Goal: Information Seeking & Learning: Learn about a topic

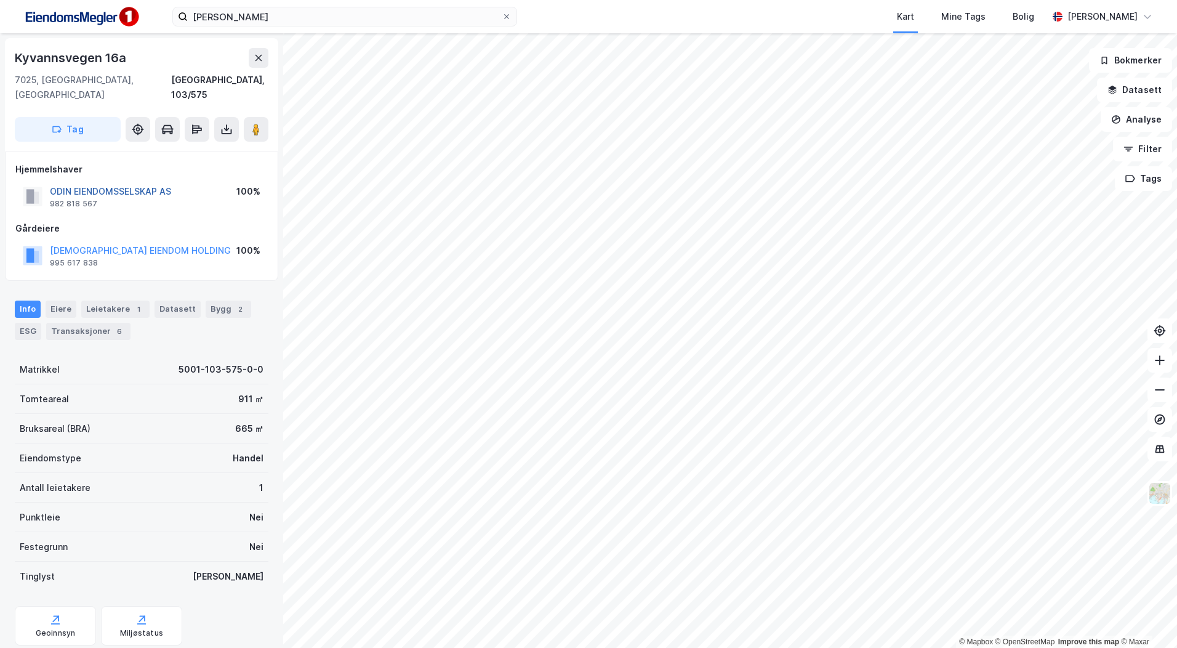
click at [0, 0] on button "ODIN EIENDOMSSELSKAP AS" at bounding box center [0, 0] width 0 height 0
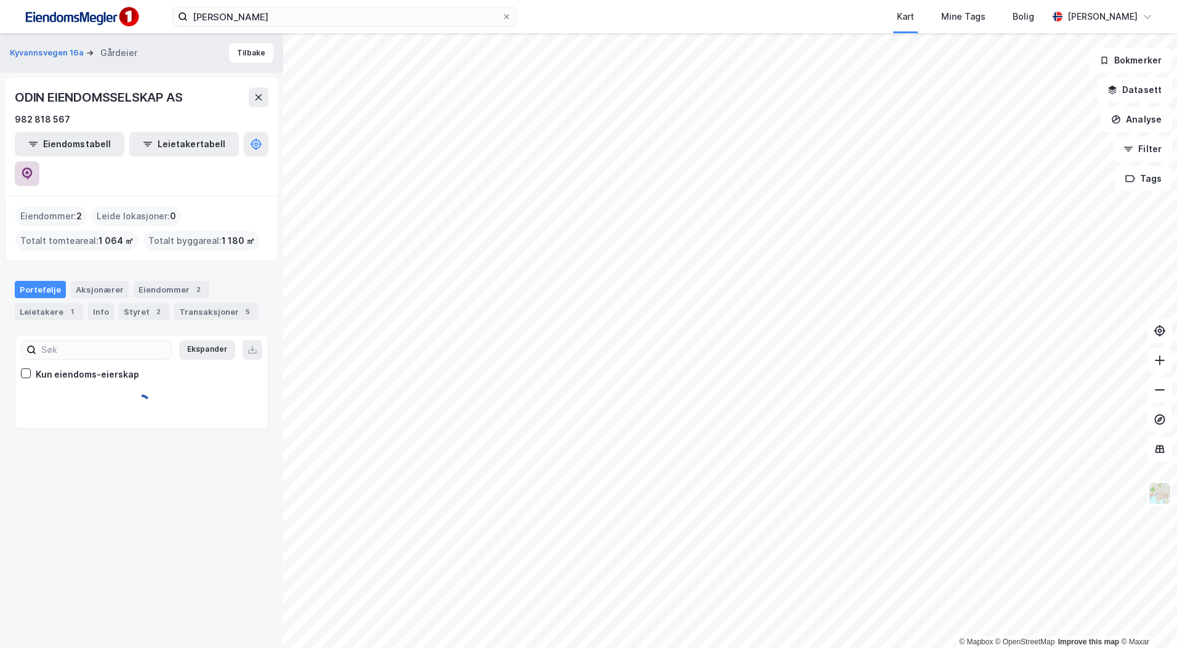
click at [39, 161] on button at bounding box center [27, 173] width 25 height 25
